Goal: Task Accomplishment & Management: Use online tool/utility

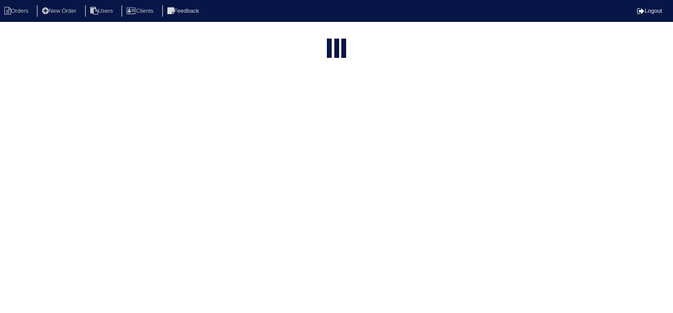
select select "15"
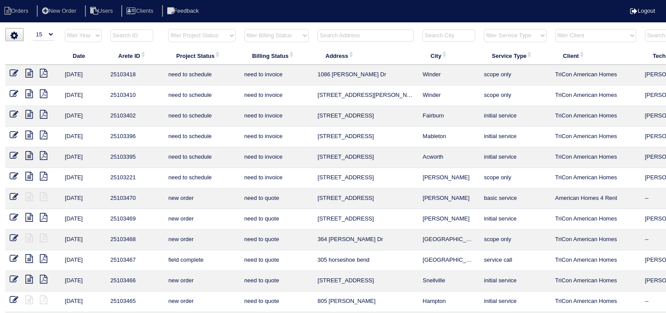
click at [364, 35] on input "text" at bounding box center [366, 35] width 96 height 12
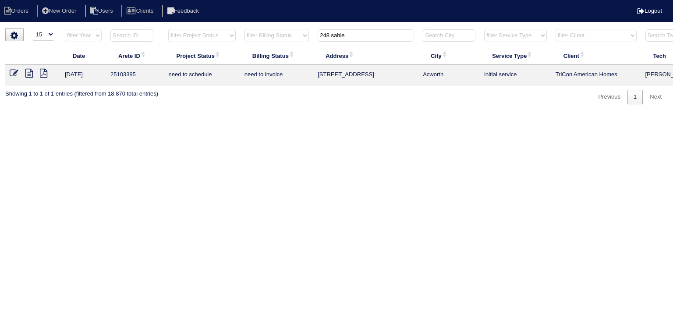
type input "248 sable"
click at [31, 74] on icon at bounding box center [28, 73] width 7 height 9
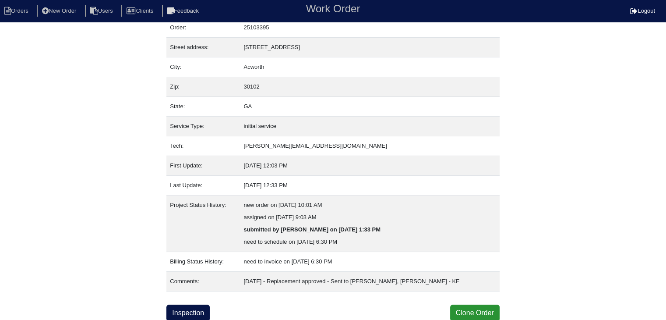
scroll to position [30, 0]
click at [198, 314] on link "Inspection" at bounding box center [187, 312] width 43 height 17
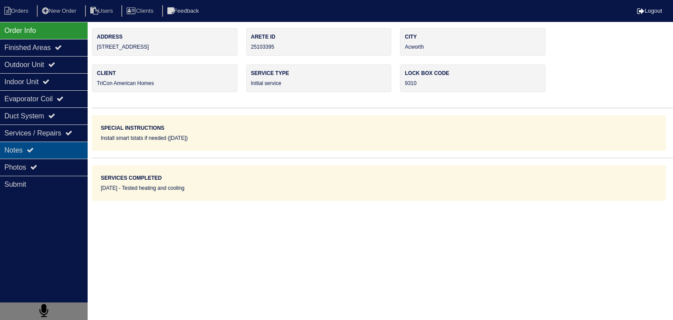
click at [58, 153] on div "Notes" at bounding box center [44, 149] width 88 height 17
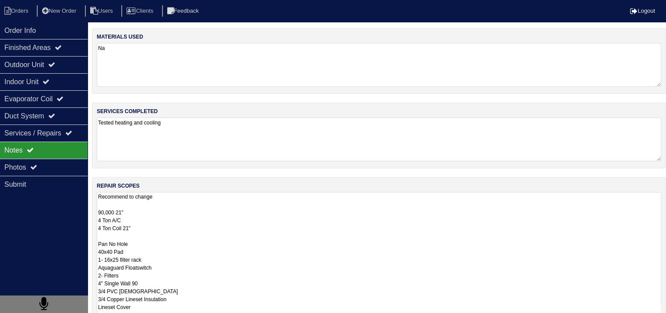
scroll to position [95, 0]
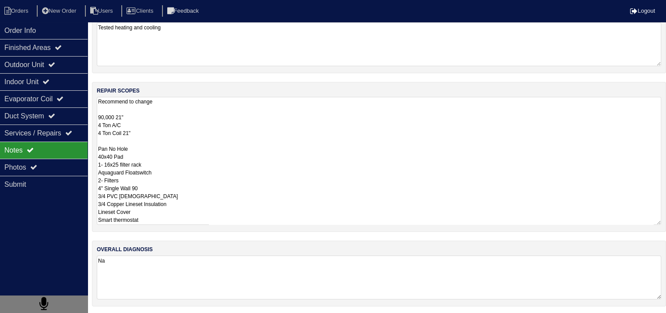
drag, startPoint x: 99, startPoint y: 212, endPoint x: 165, endPoint y: 333, distance: 137.8
click at [165, 315] on html "Orders New Order Users Clients Feedback Logout Orders New Order Users Clients M…" at bounding box center [333, 110] width 666 height 410
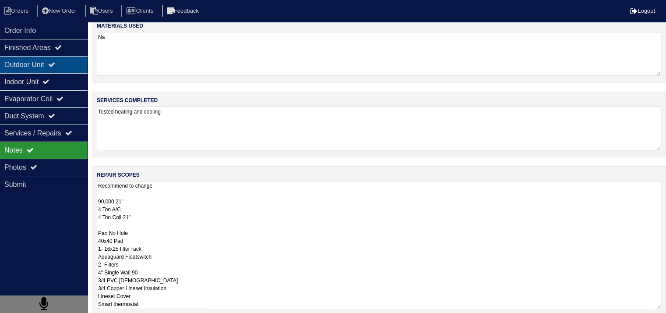
click at [42, 71] on div "Outdoor Unit" at bounding box center [44, 64] width 88 height 17
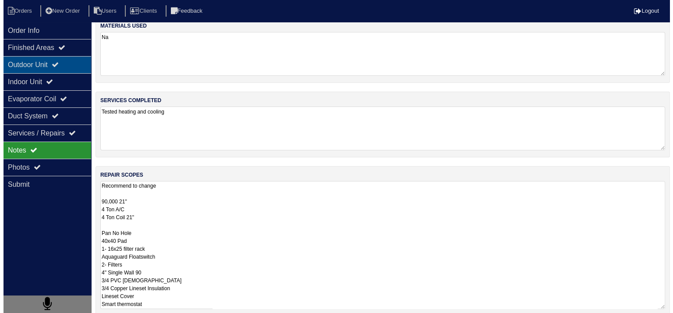
scroll to position [0, 0]
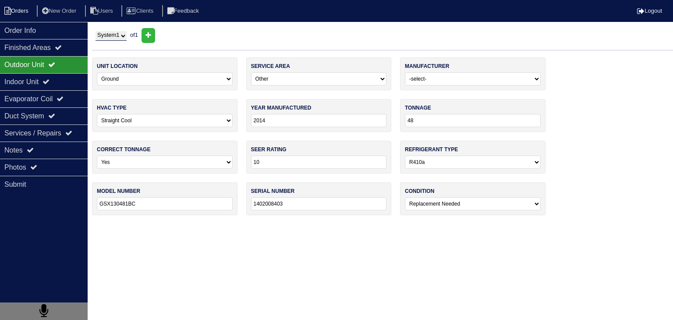
click at [27, 9] on li "Orders" at bounding box center [17, 11] width 35 height 12
select select "15"
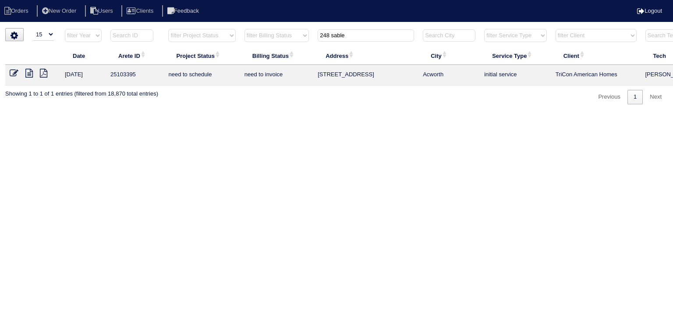
drag, startPoint x: 360, startPoint y: 35, endPoint x: 282, endPoint y: 35, distance: 77.1
click at [282, 35] on tr "filter Year -- Any Year -- 2025 2024 2023 2022 2021 2020 2019 filter Project St…" at bounding box center [384, 37] width 759 height 18
type input "7020 cedar"
click at [30, 74] on icon at bounding box center [28, 73] width 7 height 9
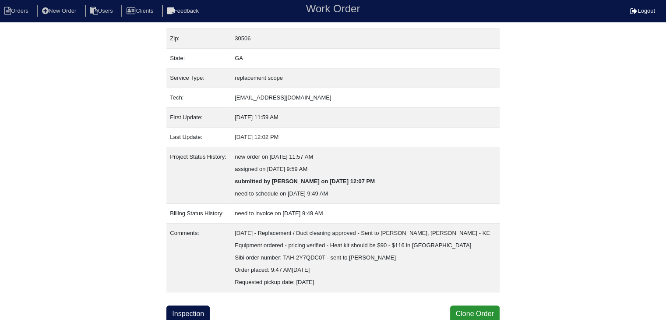
scroll to position [79, 0]
click at [203, 312] on link "Inspection" at bounding box center [187, 312] width 43 height 17
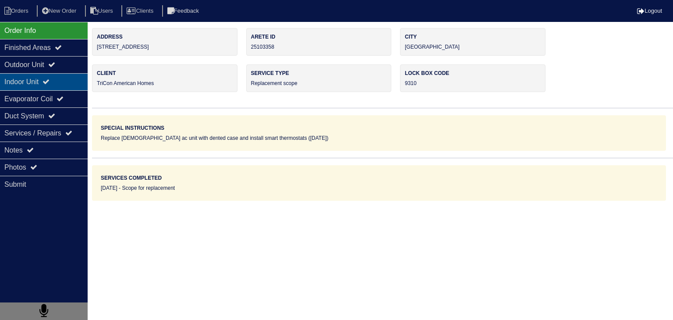
click at [77, 84] on div "Indoor Unit" at bounding box center [44, 81] width 88 height 17
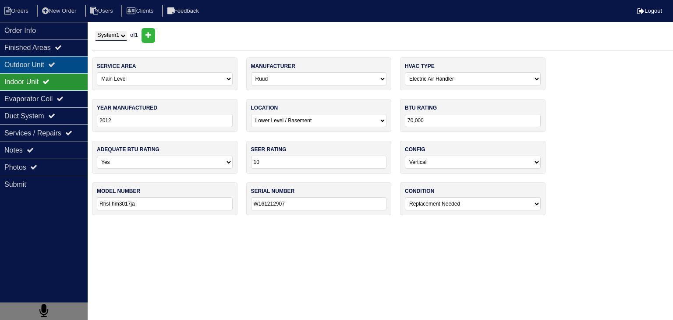
click at [70, 59] on div "Outdoor Unit" at bounding box center [44, 64] width 88 height 17
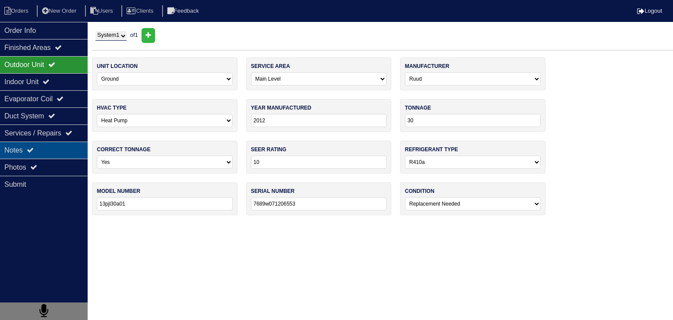
click at [65, 156] on div "Notes" at bounding box center [44, 149] width 88 height 17
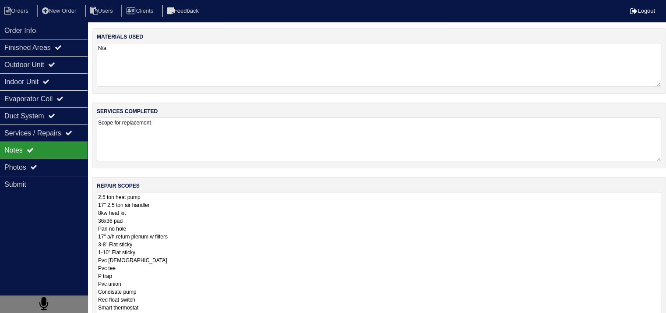
drag, startPoint x: 98, startPoint y: 198, endPoint x: 173, endPoint y: 310, distance: 135.1
click at [173, 310] on textarea "2.5 ton heat pump 17" 2.5 ton air handler 8kw heat kit 36x36 pad Pan no hole 17…" at bounding box center [379, 260] width 565 height 136
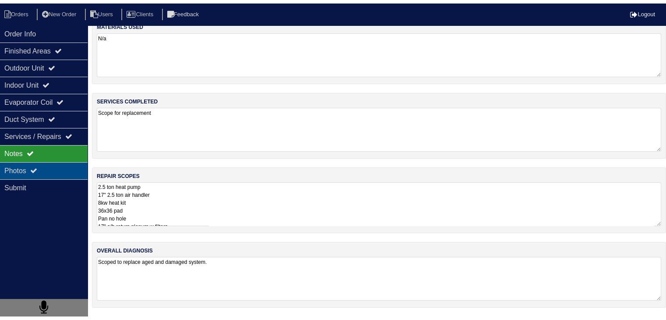
scroll to position [11, 0]
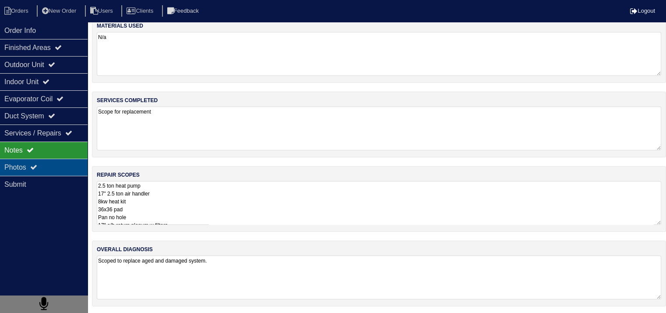
click at [55, 166] on div "Photos" at bounding box center [44, 167] width 88 height 17
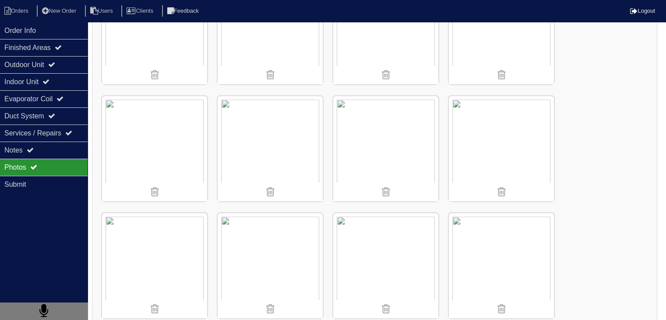
scroll to position [624, 0]
